Goal: Feedback & Contribution: Contribute content

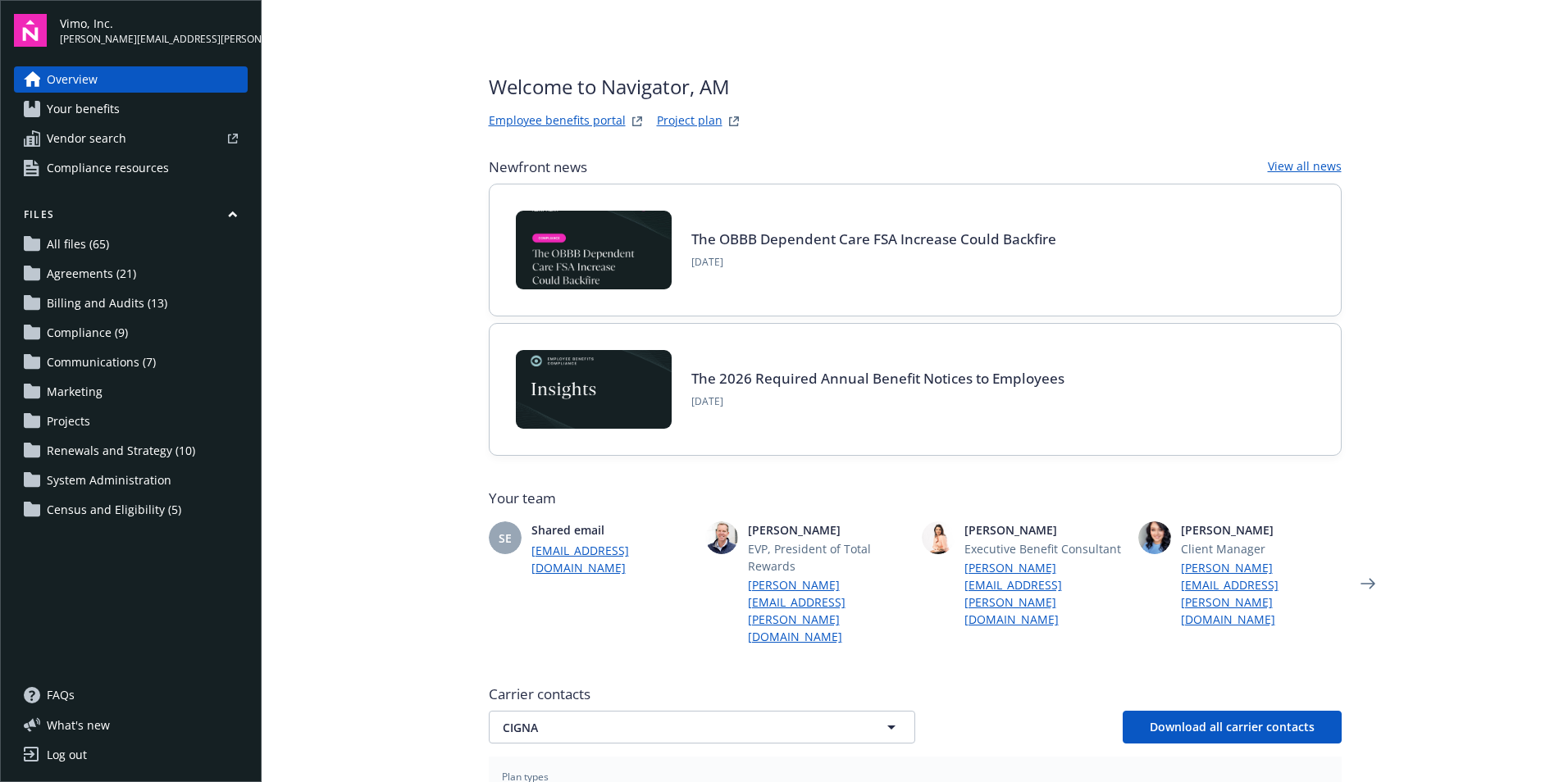
drag, startPoint x: 102, startPoint y: 387, endPoint x: 91, endPoint y: 388, distance: 11.0
click at [100, 388] on link "Marketing" at bounding box center [130, 392] width 233 height 27
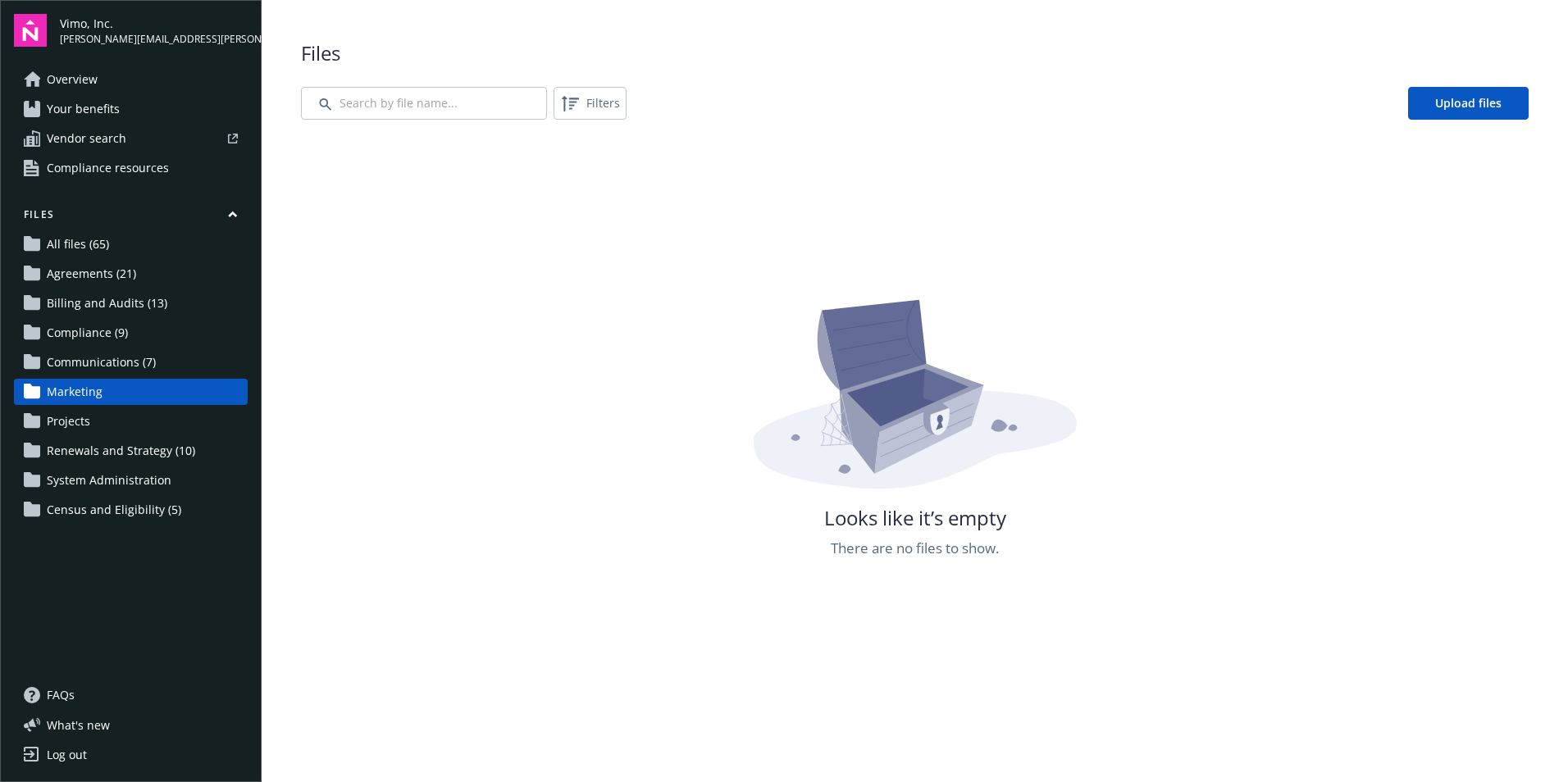
click at [105, 377] on div "Files All files (65) Agreements (21) Billing and Audits (13) Compliance (9) Com…" at bounding box center [130, 365] width 233 height 316
click at [96, 364] on span "Communications (7)" at bounding box center [100, 362] width 109 height 27
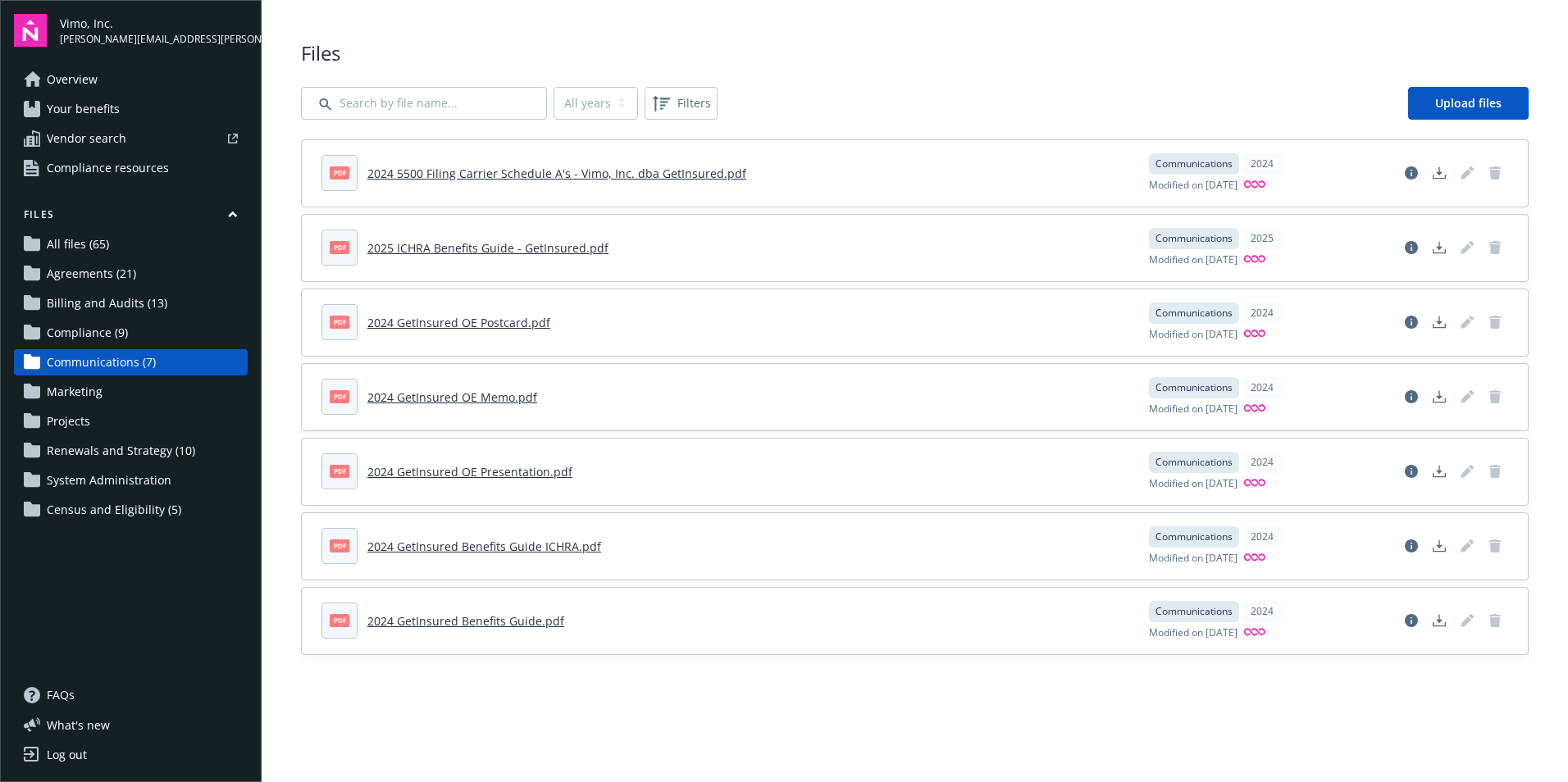
click at [81, 326] on span "Compliance (9)" at bounding box center [87, 333] width 81 height 27
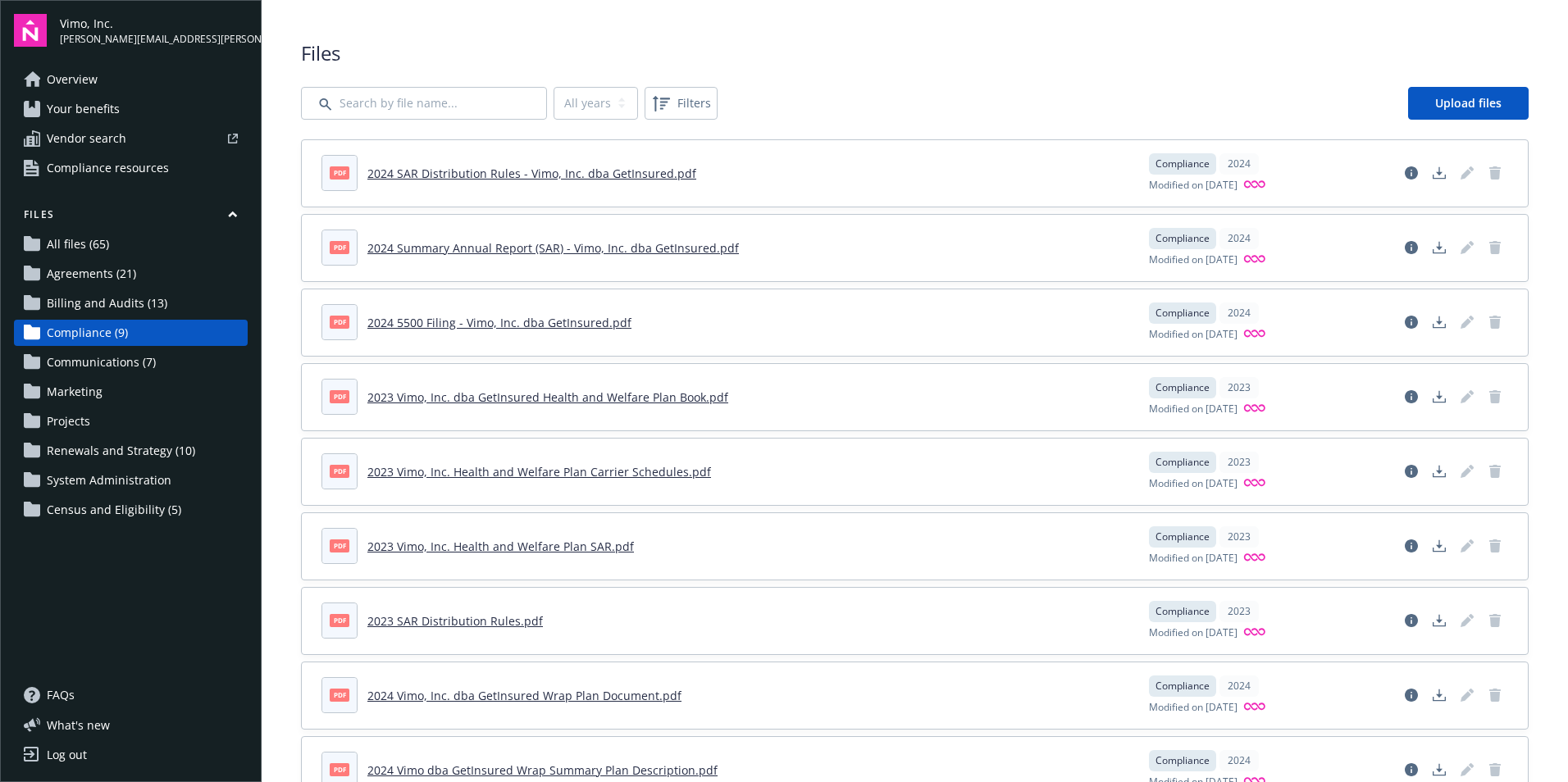
click at [95, 302] on span "Billing and Audits (13)" at bounding box center [106, 303] width 121 height 27
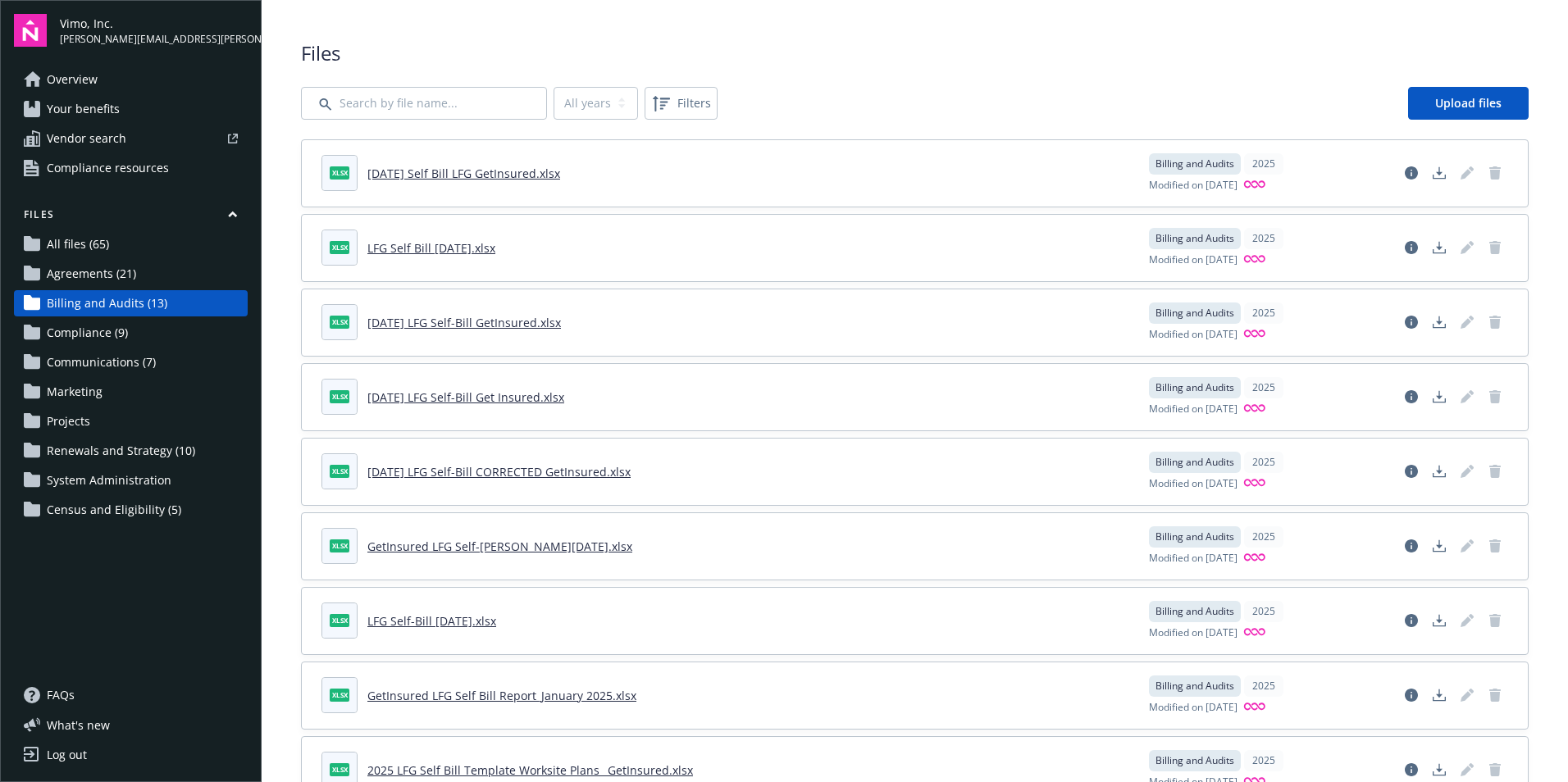
click at [100, 273] on span "Agreements (21)" at bounding box center [91, 274] width 89 height 27
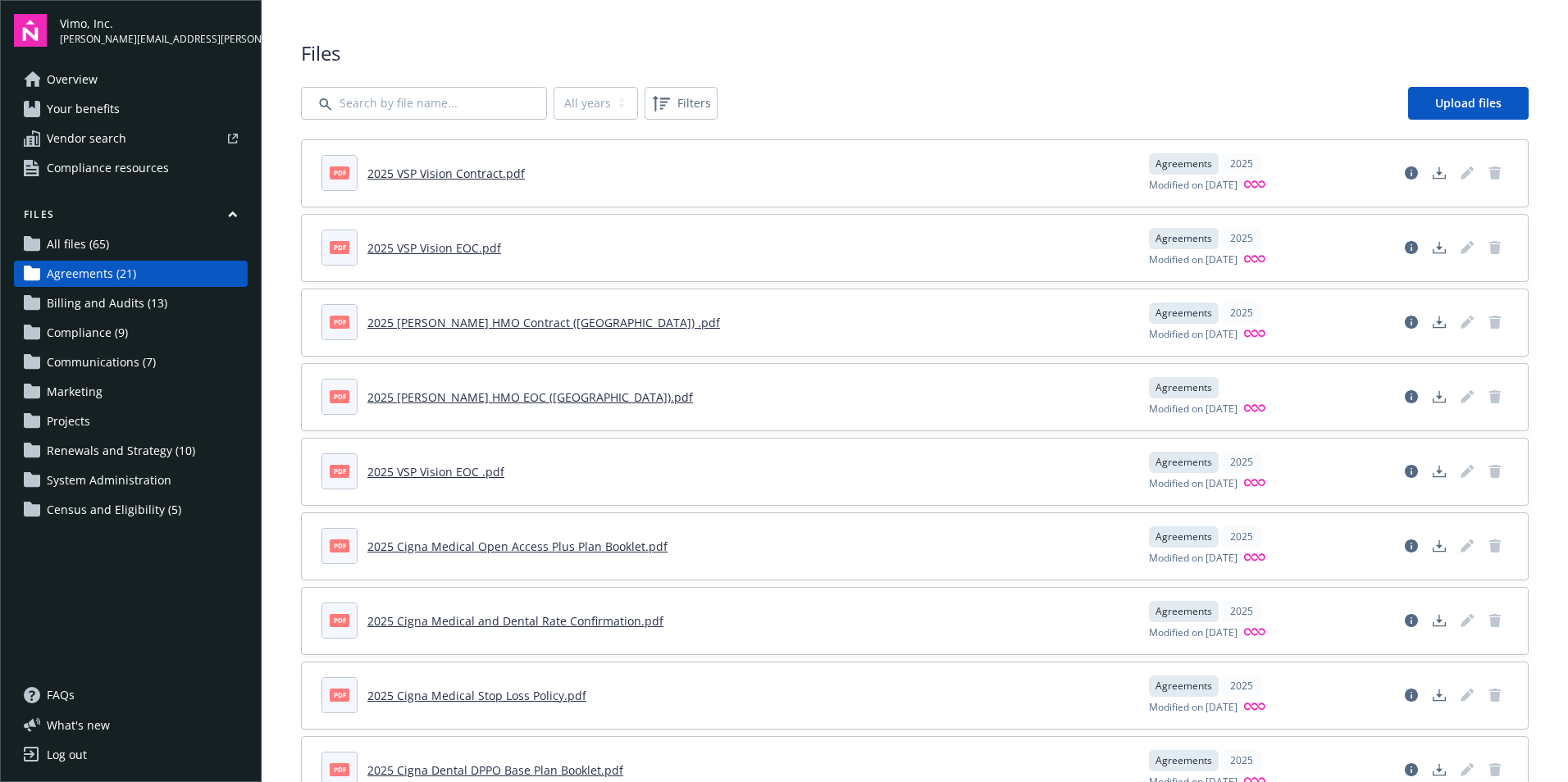
click at [103, 246] on span "All files (65)" at bounding box center [77, 244] width 63 height 27
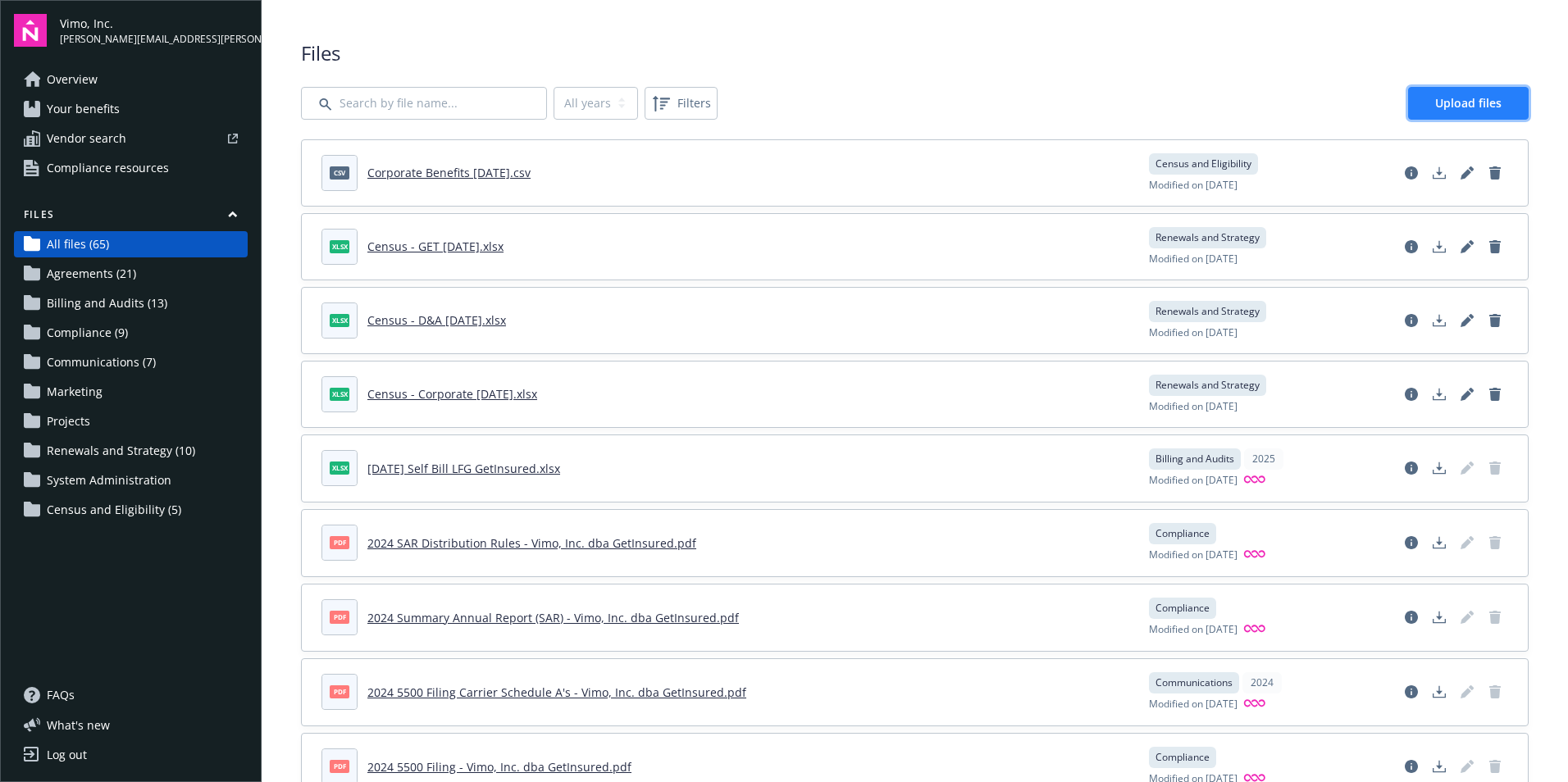
click at [1435, 96] on span "Upload files" at bounding box center [1468, 103] width 66 height 15
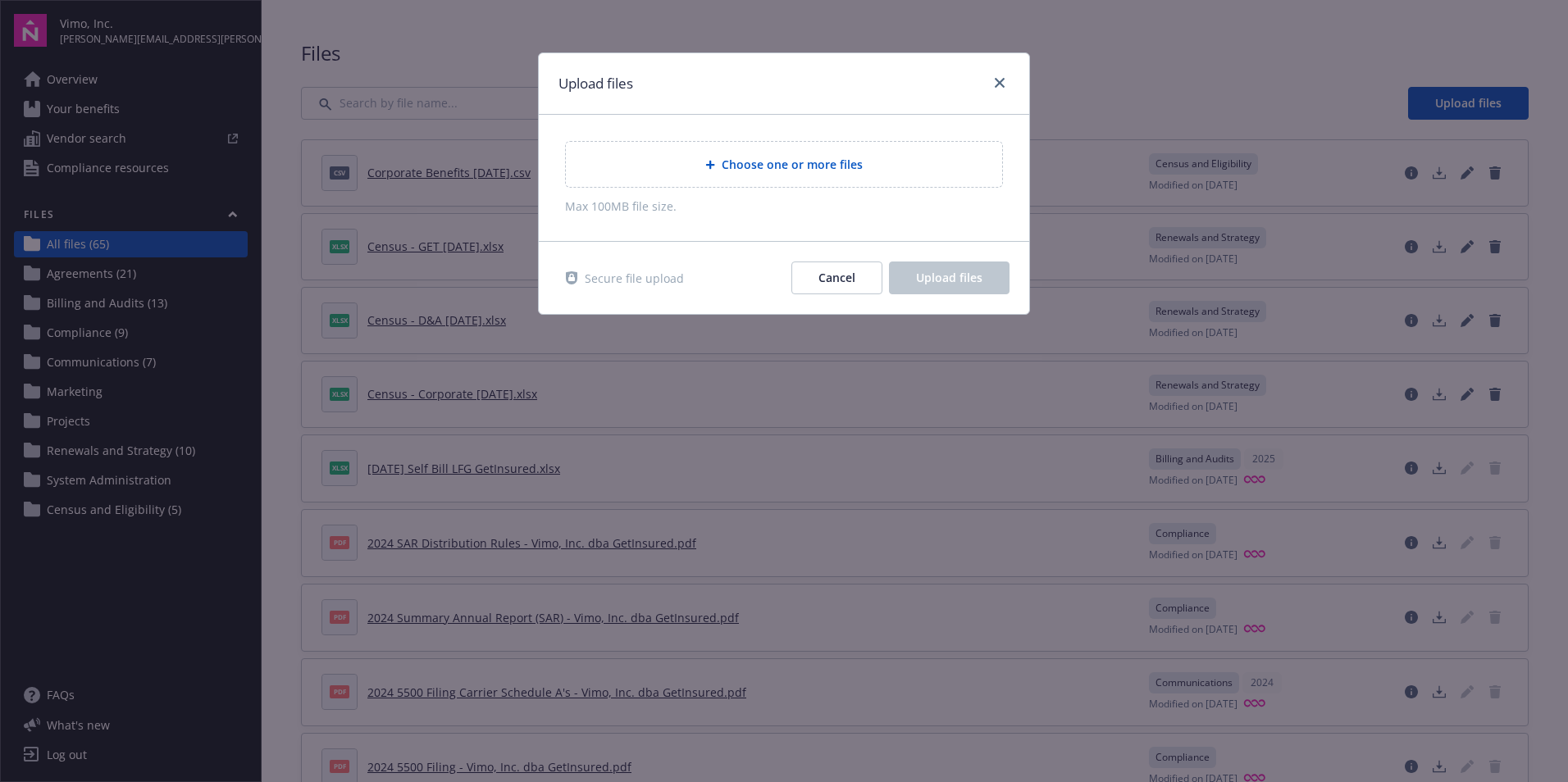
click at [766, 176] on div "Choose one or more files" at bounding box center [784, 164] width 437 height 45
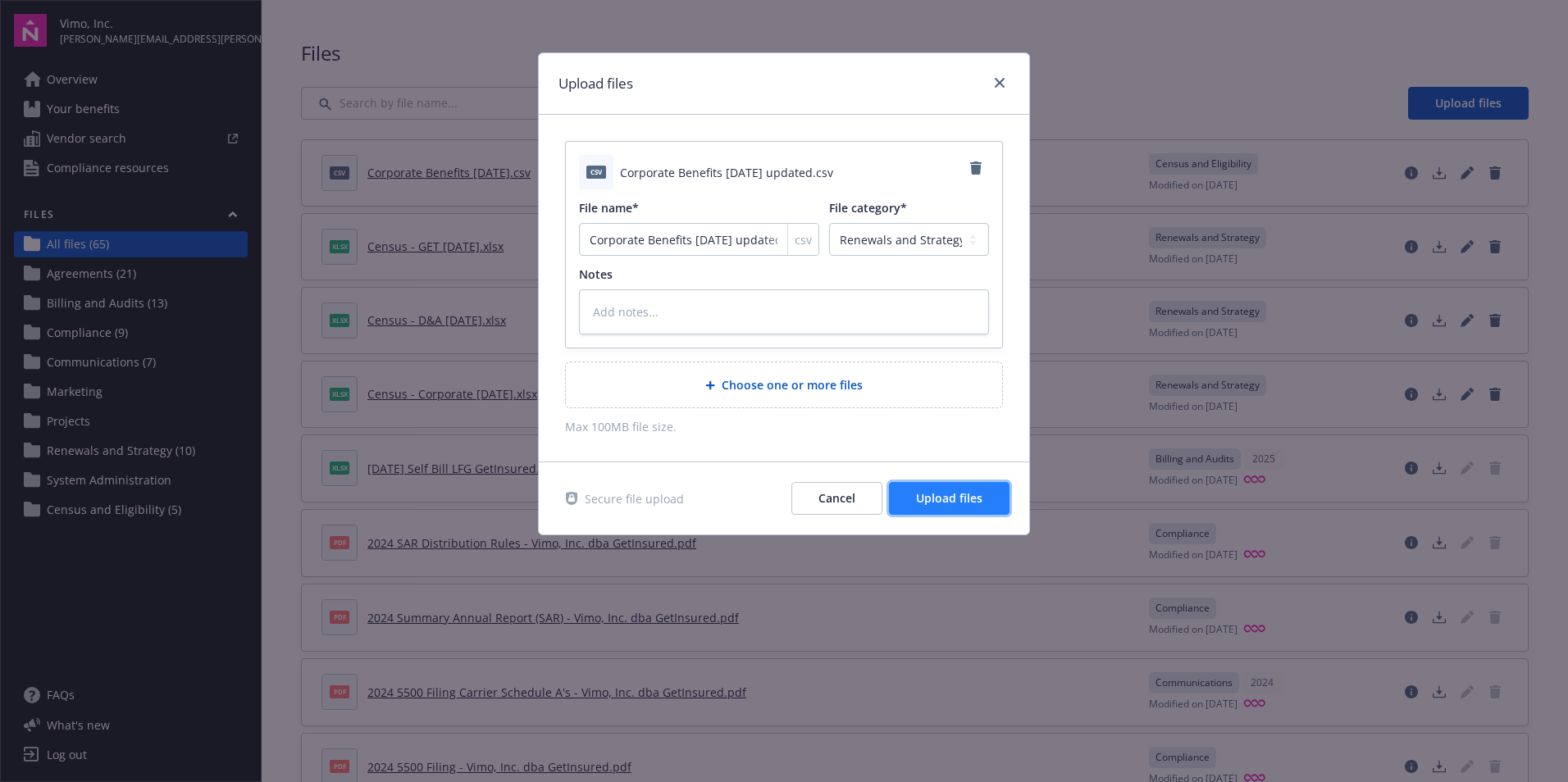
click at [959, 503] on span "Upload files" at bounding box center [949, 498] width 66 height 15
type textarea "x"
